Goal: Task Accomplishment & Management: Manage account settings

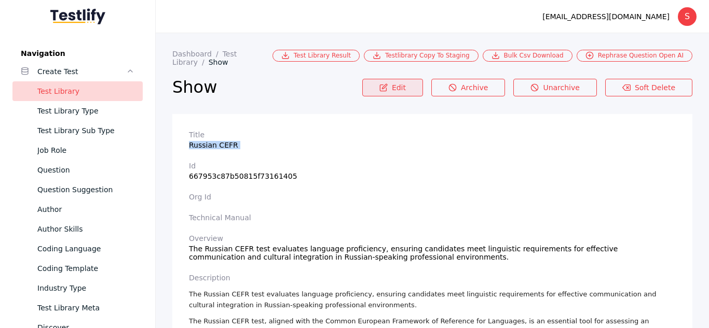
click at [414, 79] on link "Edit" at bounding box center [392, 88] width 61 height 18
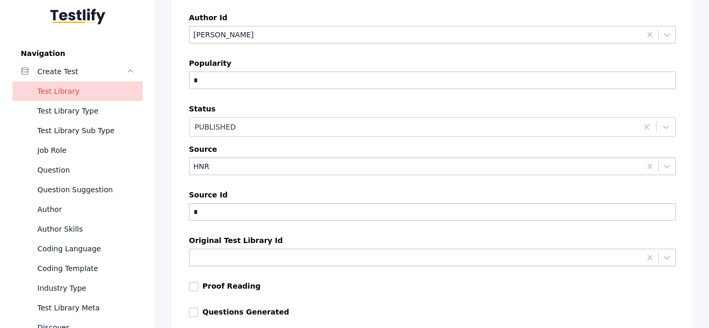
scroll to position [4417, 0]
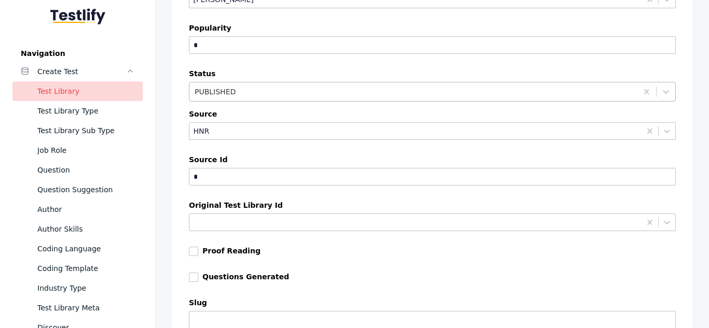
click at [281, 89] on div at bounding box center [413, 92] width 437 height 10
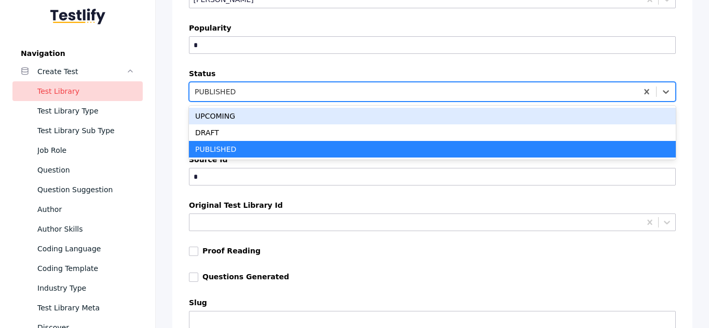
click at [251, 116] on div "UPCOMING" at bounding box center [432, 116] width 487 height 17
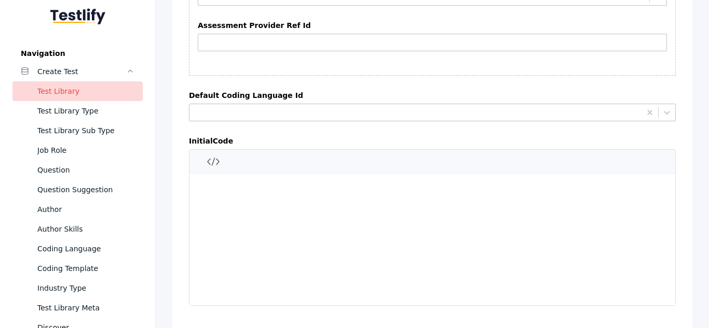
scroll to position [5715, 0]
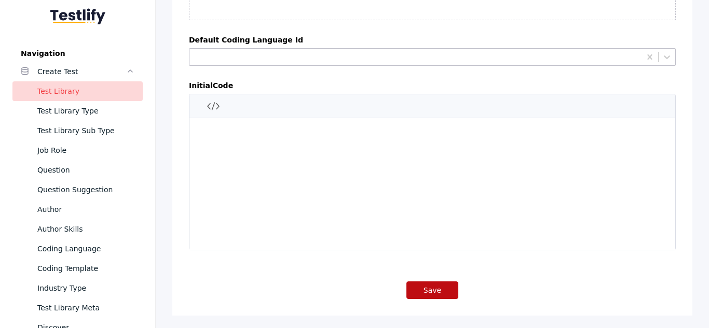
click at [420, 282] on button "Save" at bounding box center [432, 291] width 52 height 18
